Goal: Check status: Check status

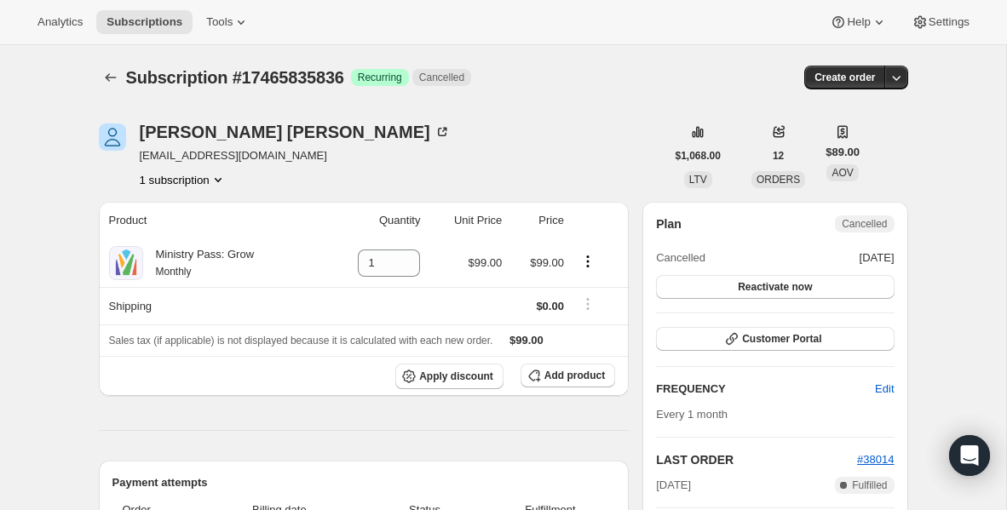
scroll to position [133, 0]
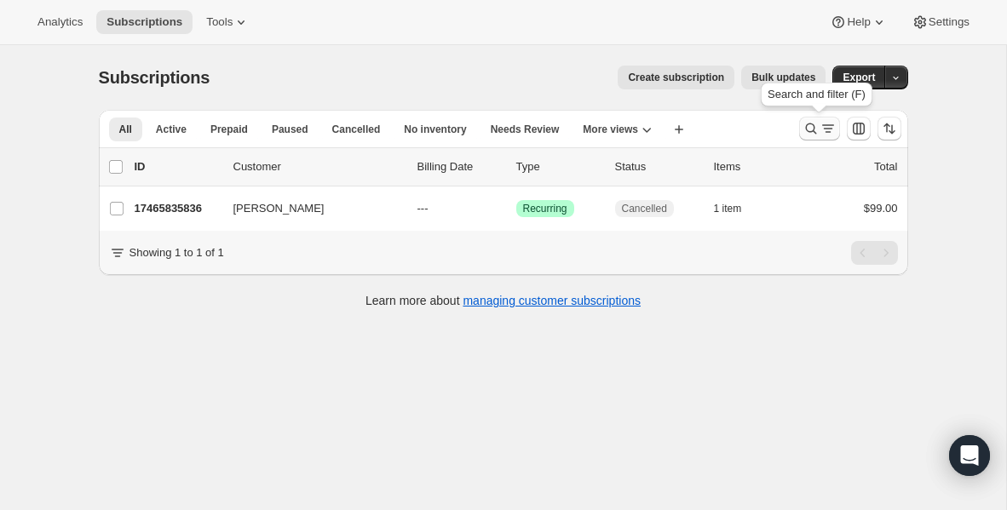
click at [814, 133] on icon "Search and filter results" at bounding box center [811, 128] width 17 height 17
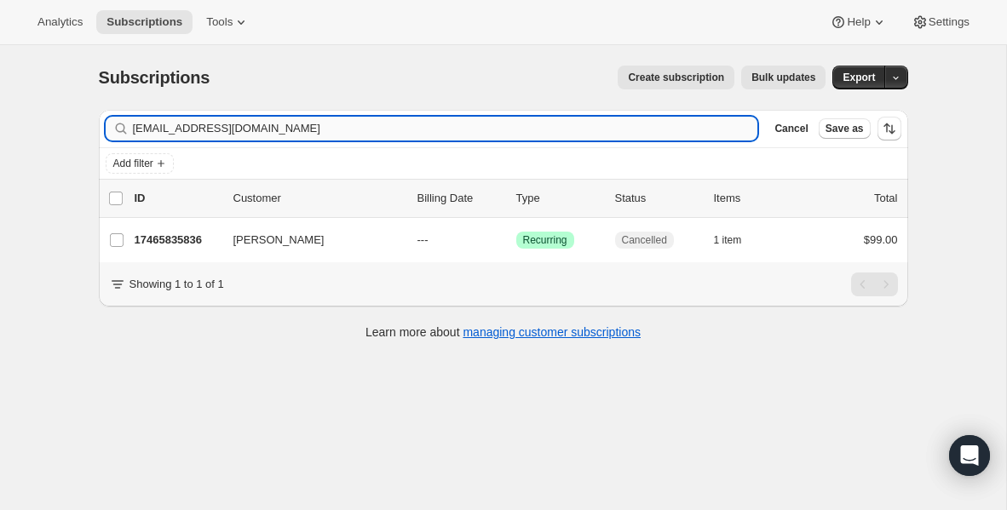
click at [473, 131] on input "[EMAIL_ADDRESS][DOMAIN_NAME]" at bounding box center [445, 129] width 625 height 24
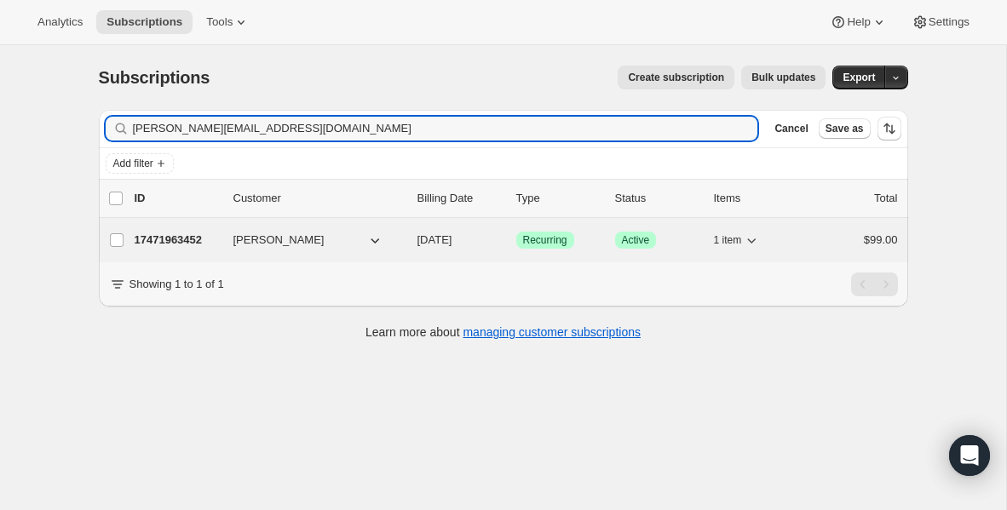
type input "[PERSON_NAME][EMAIL_ADDRESS][DOMAIN_NAME]"
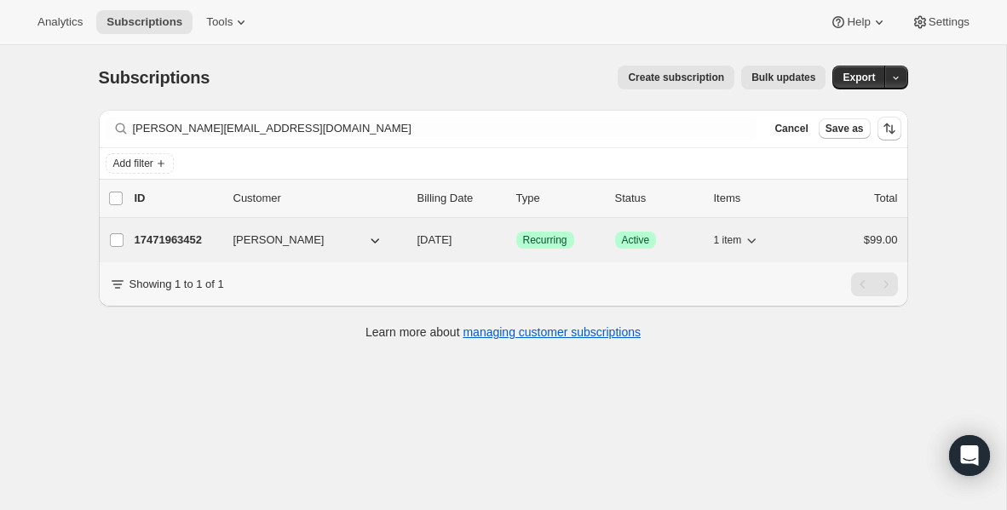
click at [167, 245] on p "17471963452" at bounding box center [177, 240] width 85 height 17
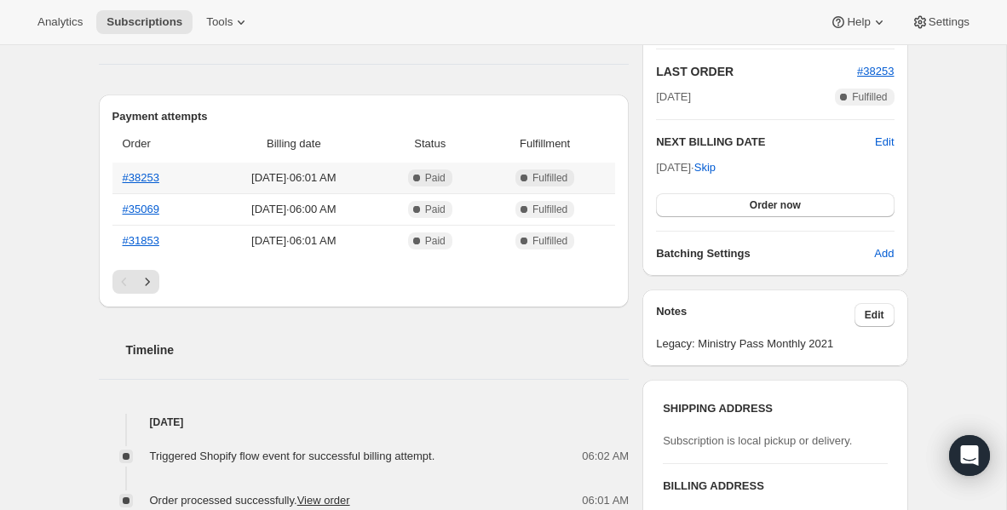
scroll to position [449, 0]
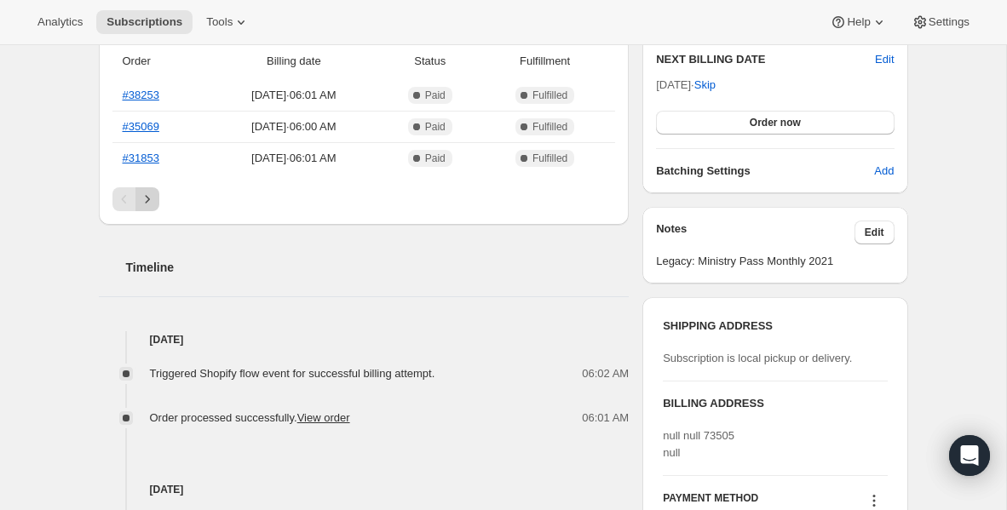
click at [149, 194] on icon "Next" at bounding box center [147, 199] width 17 height 17
click at [149, 199] on icon "Next" at bounding box center [147, 199] width 17 height 17
click at [118, 197] on icon "Previous" at bounding box center [124, 199] width 17 height 17
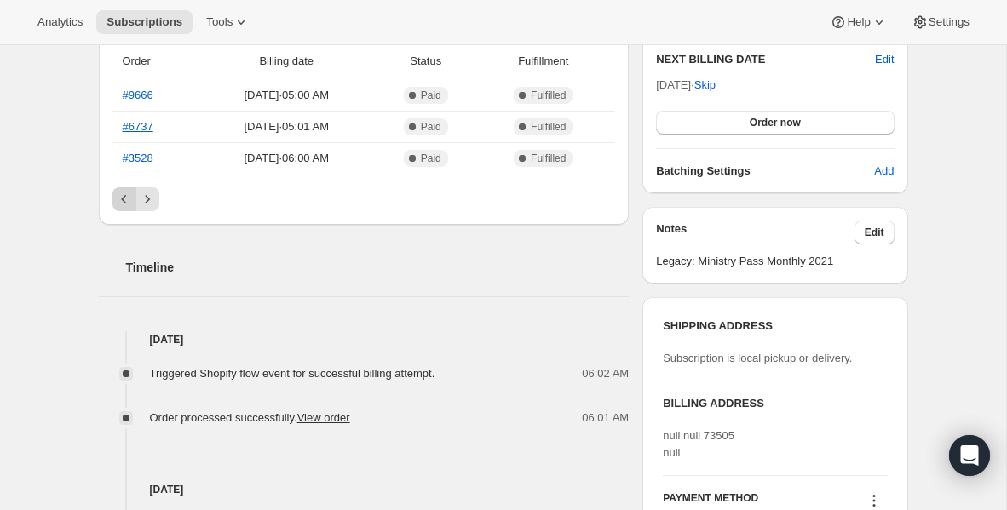
click at [118, 197] on icon "Previous" at bounding box center [124, 199] width 17 height 17
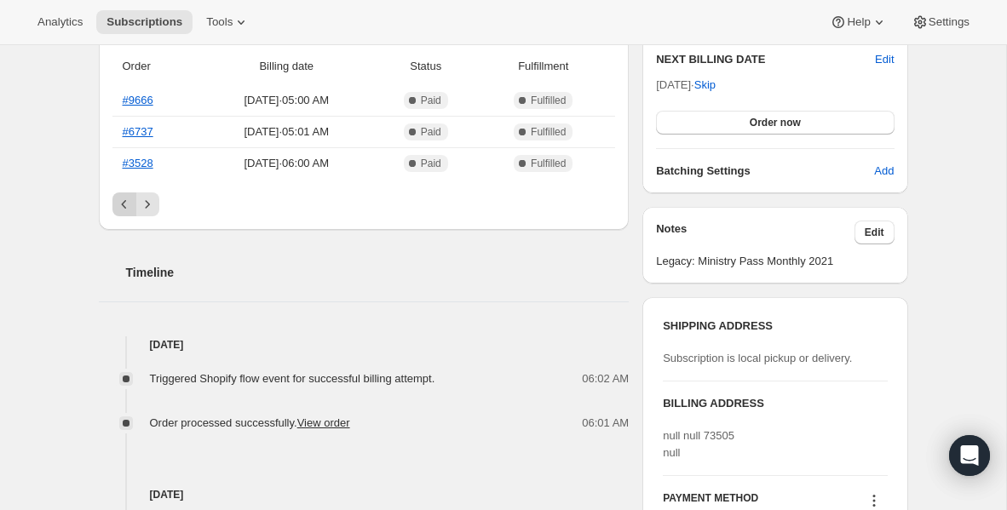
click at [118, 197] on icon "Previous" at bounding box center [124, 204] width 17 height 17
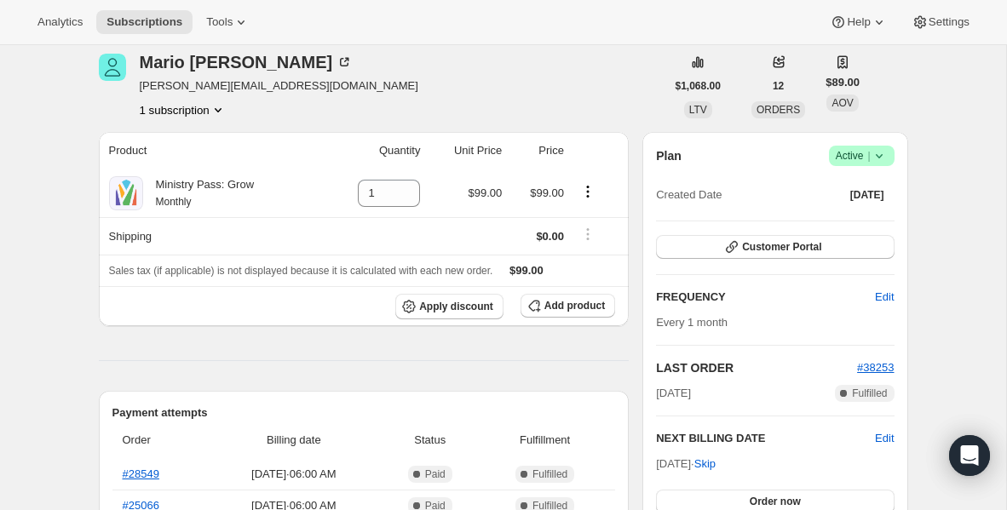
scroll to position [72, 0]
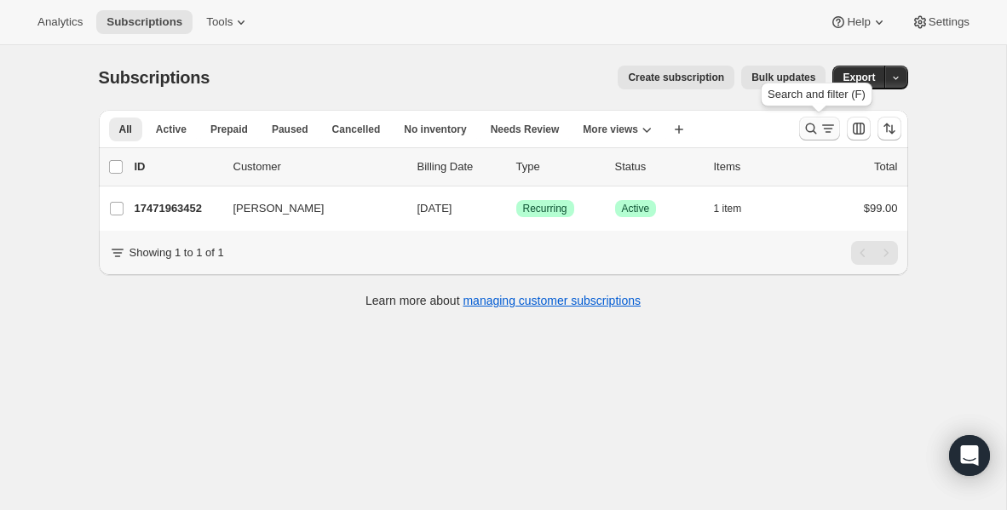
click at [809, 124] on icon "Search and filter results" at bounding box center [811, 128] width 17 height 17
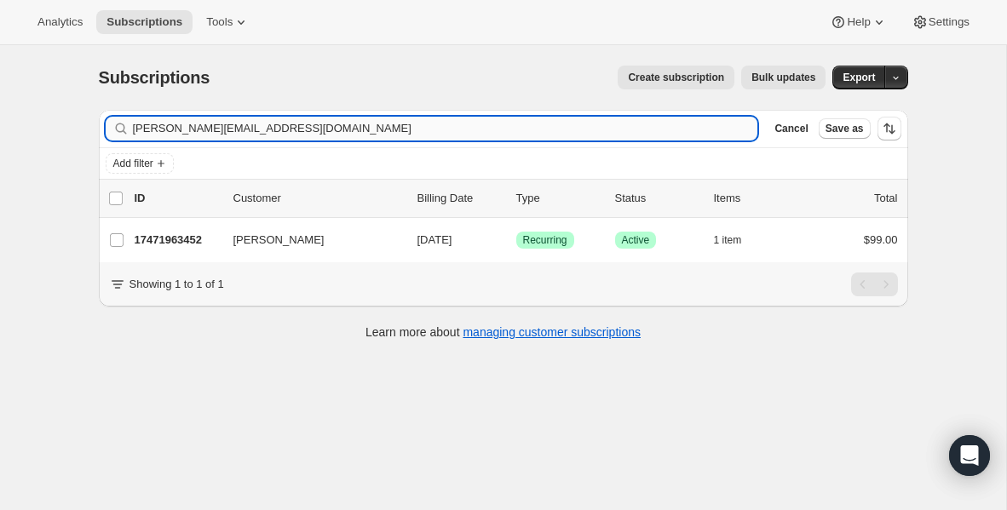
click at [411, 124] on input "[PERSON_NAME][EMAIL_ADDRESS][DOMAIN_NAME]" at bounding box center [445, 129] width 625 height 24
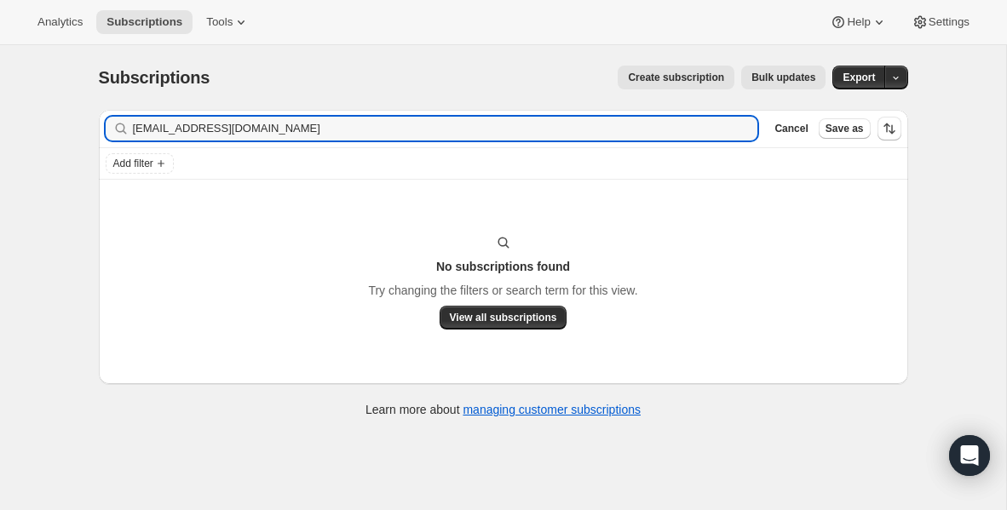
type input "[EMAIL_ADDRESS][DOMAIN_NAME]"
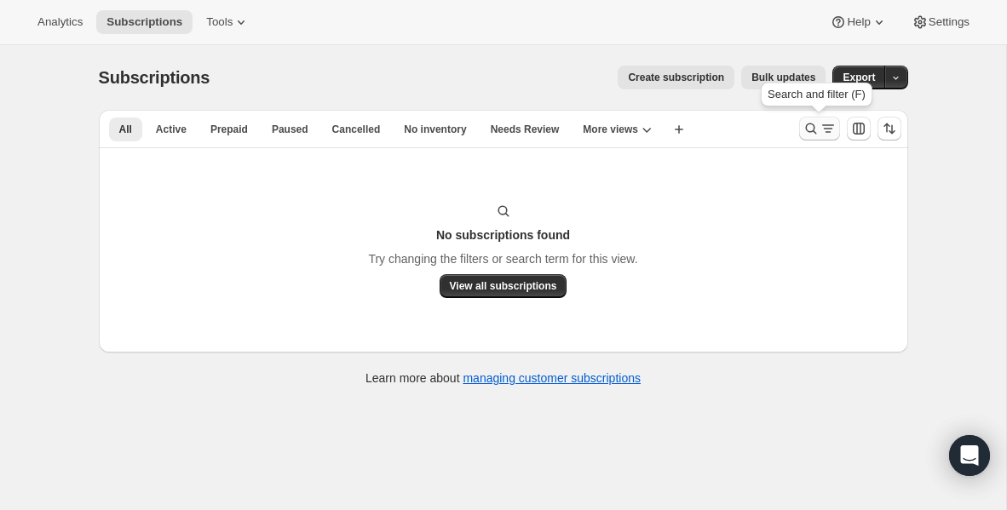
click at [811, 135] on icon "Search and filter results" at bounding box center [811, 128] width 17 height 17
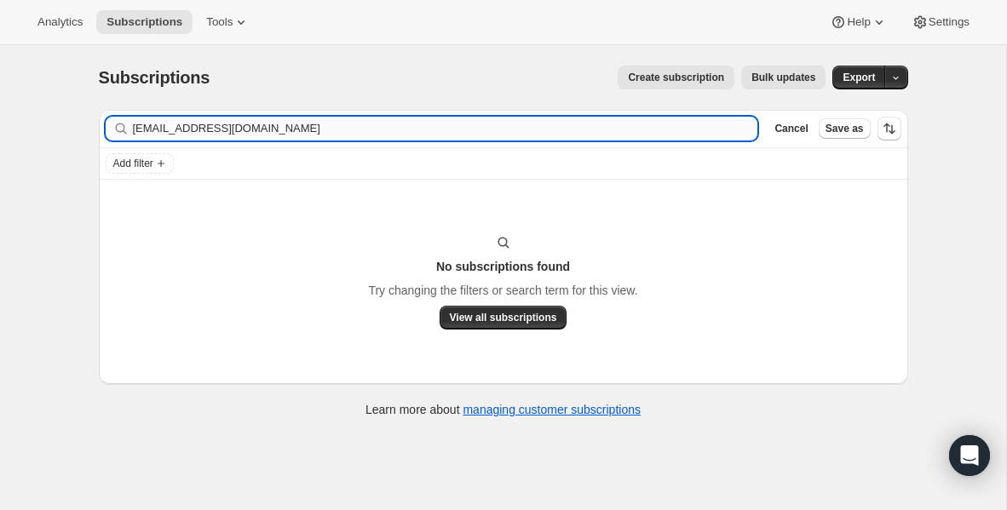
click at [481, 131] on input "[EMAIL_ADDRESS][DOMAIN_NAME]" at bounding box center [445, 129] width 625 height 24
click at [380, 130] on input "[EMAIL_ADDRESS][DOMAIN_NAME]" at bounding box center [430, 129] width 595 height 24
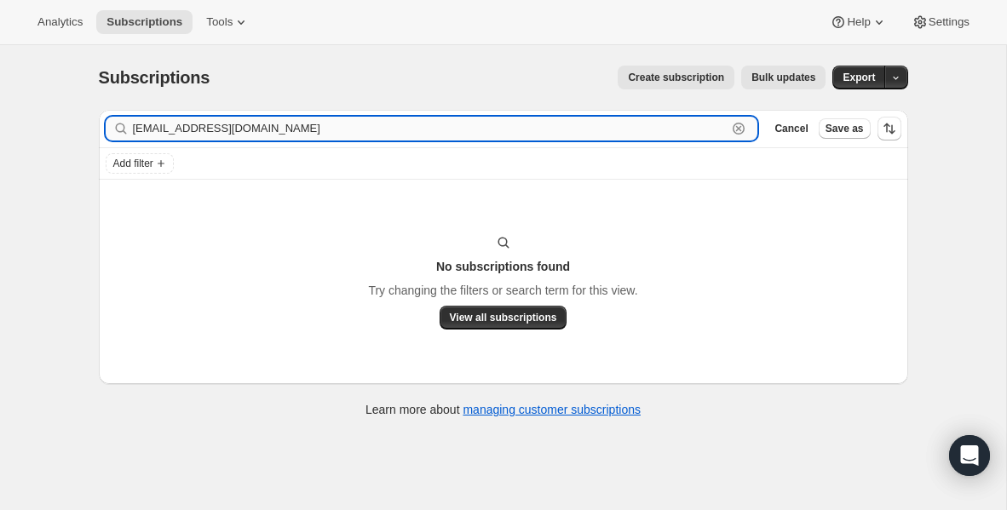
click at [380, 130] on input "[EMAIL_ADDRESS][DOMAIN_NAME]" at bounding box center [430, 129] width 595 height 24
paste input "[EMAIL_ADDRESS][DOMAIN_NAME]"
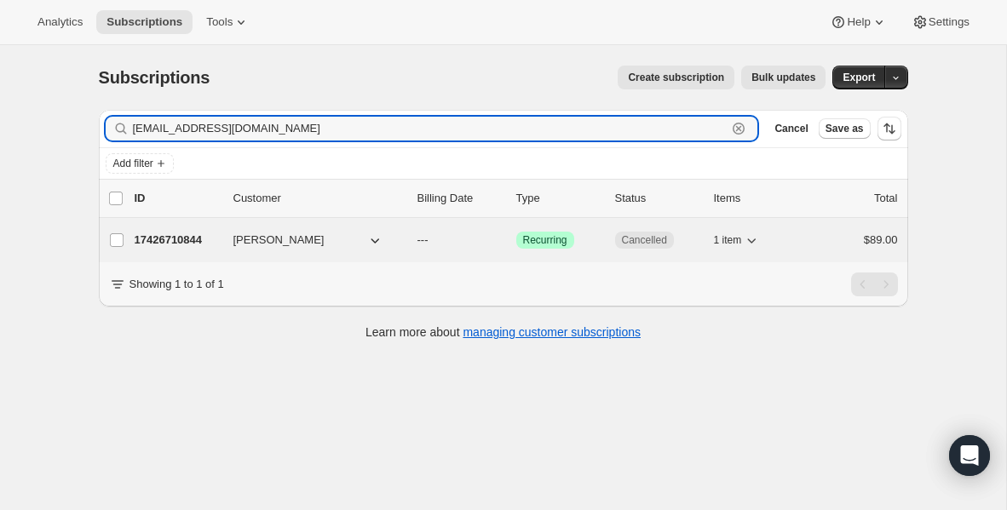
type input "[EMAIL_ADDRESS][DOMAIN_NAME]"
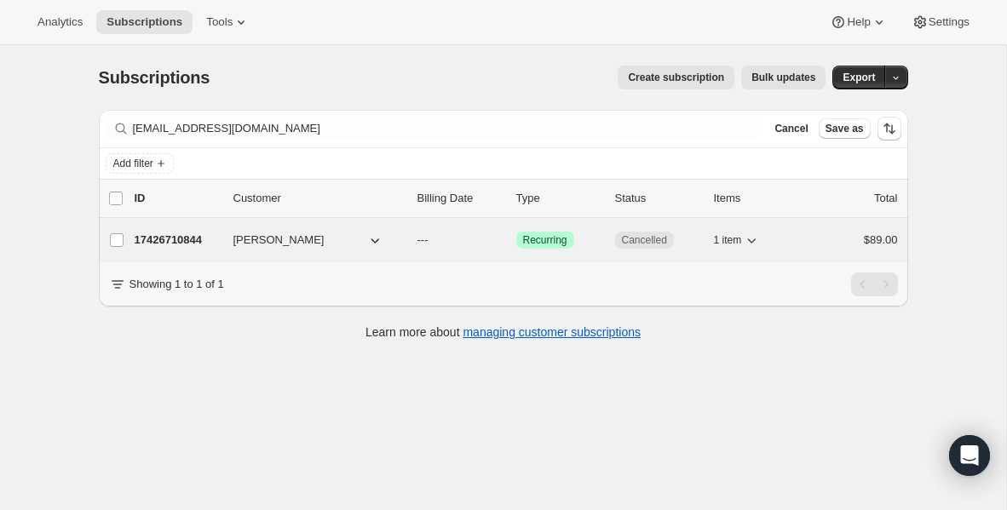
click at [182, 239] on p "17426710844" at bounding box center [177, 240] width 85 height 17
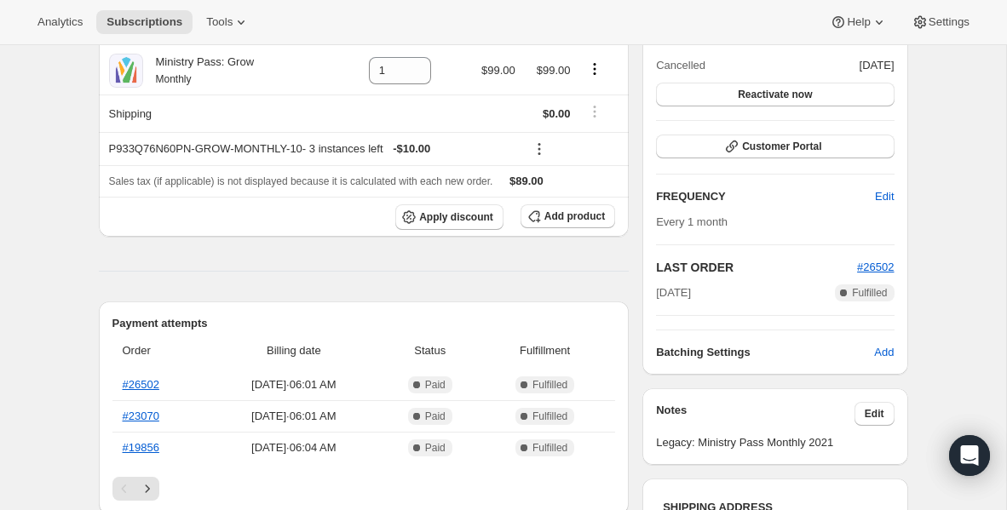
scroll to position [62, 0]
